Goal: Check status: Check status

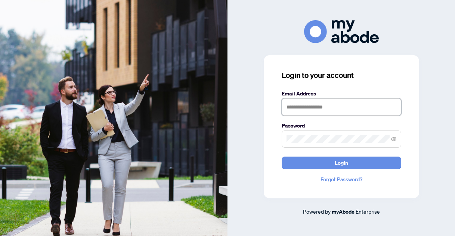
type input "**********"
click at [281, 16] on div "**********" at bounding box center [340, 118] width 227 height 236
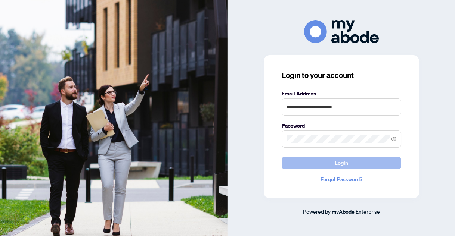
click at [308, 161] on button "Login" at bounding box center [342, 163] width 120 height 13
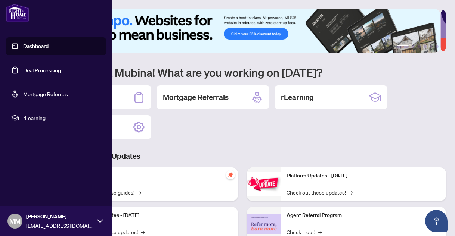
click at [59, 69] on link "Deal Processing" at bounding box center [42, 70] width 38 height 7
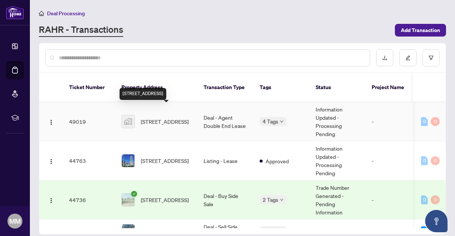
click at [153, 118] on span "3806-33 Lombard Street, Toronto, ON, Canada" at bounding box center [165, 122] width 48 height 8
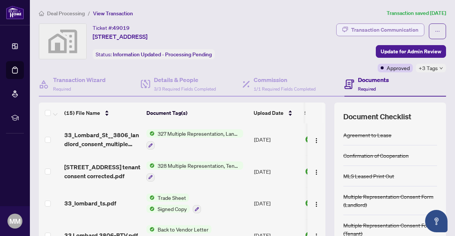
click at [363, 28] on div "Transaction Communication" at bounding box center [384, 30] width 67 height 12
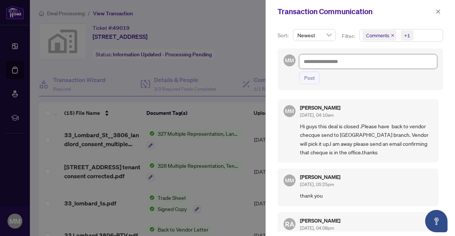
click at [327, 60] on textarea at bounding box center [368, 62] width 138 height 14
click at [247, 36] on div at bounding box center [227, 118] width 455 height 236
click at [439, 11] on icon "close" at bounding box center [438, 11] width 5 height 5
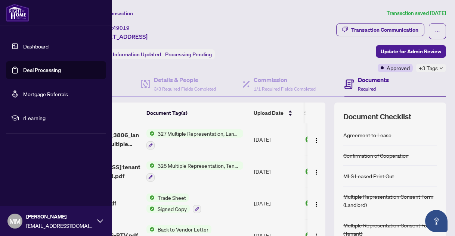
click at [40, 68] on link "Deal Processing" at bounding box center [42, 70] width 38 height 7
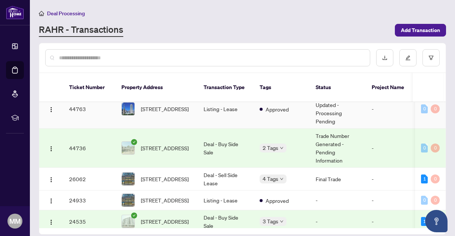
scroll to position [52, 0]
click at [155, 144] on span "87-2701 Aquitaine Ave, Mississauga, Ontario L5N 2H7, Canada" at bounding box center [165, 148] width 48 height 8
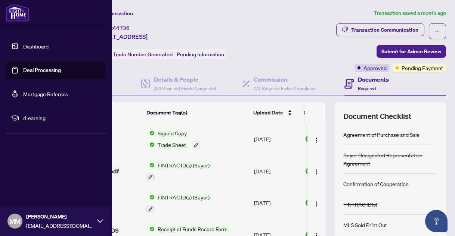
click at [37, 70] on link "Deal Processing" at bounding box center [42, 70] width 38 height 7
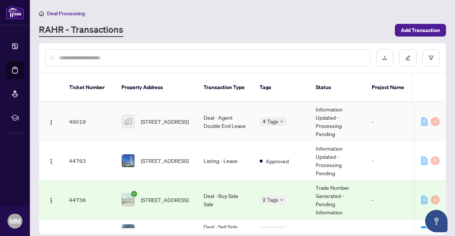
click at [324, 110] on td "Information Updated - Processing Pending" at bounding box center [338, 121] width 56 height 39
